Goal: Find specific page/section: Find specific page/section

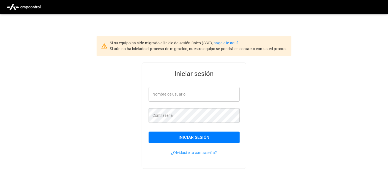
type input "**********"
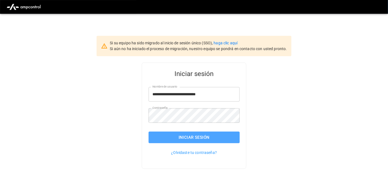
click at [196, 138] on button "Iniciar sesión" at bounding box center [194, 138] width 91 height 12
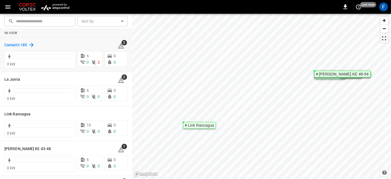
click at [13, 43] on h6 "Camarin 185" at bounding box center [15, 45] width 23 height 6
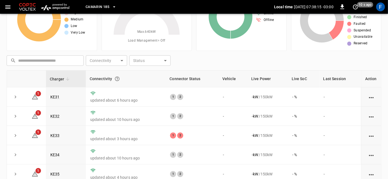
scroll to position [77, 0]
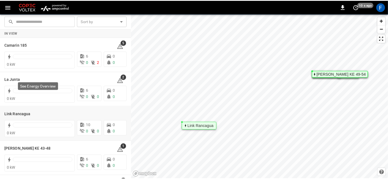
scroll to position [31, 0]
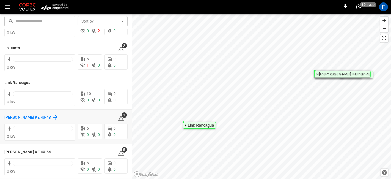
click at [11, 119] on h6 "Loza Colon KE 43-48" at bounding box center [27, 117] width 46 height 6
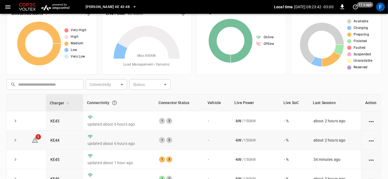
scroll to position [7, 0]
